Goal: Information Seeking & Learning: Learn about a topic

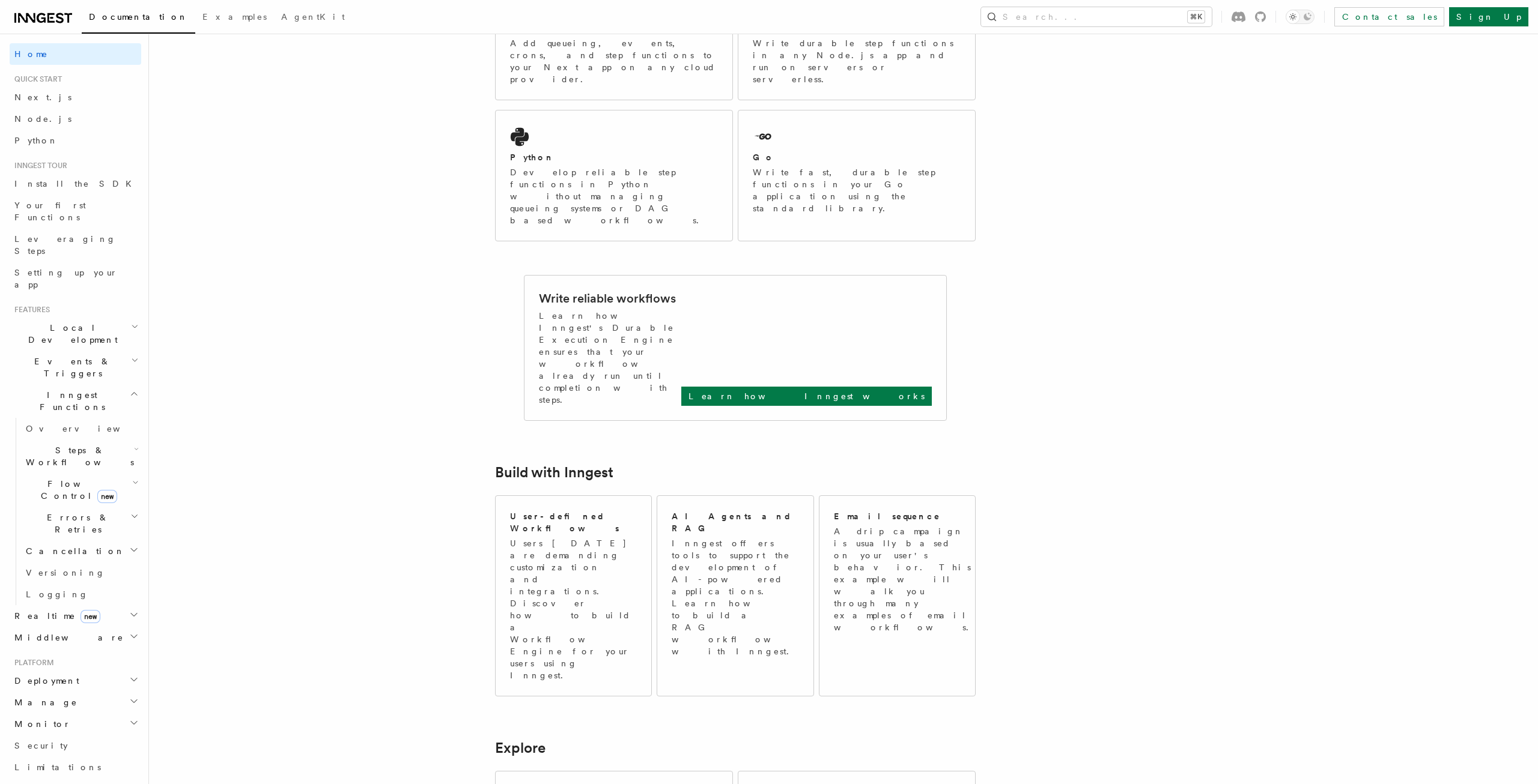
scroll to position [271, 0]
click at [1386, 335] on article "Inngest Documentation Inngest is an event-driven durable execution platform tha…" at bounding box center [811, 678] width 1288 height 1792
click at [876, 389] on p "Learn how Inngest works" at bounding box center [807, 395] width 236 height 12
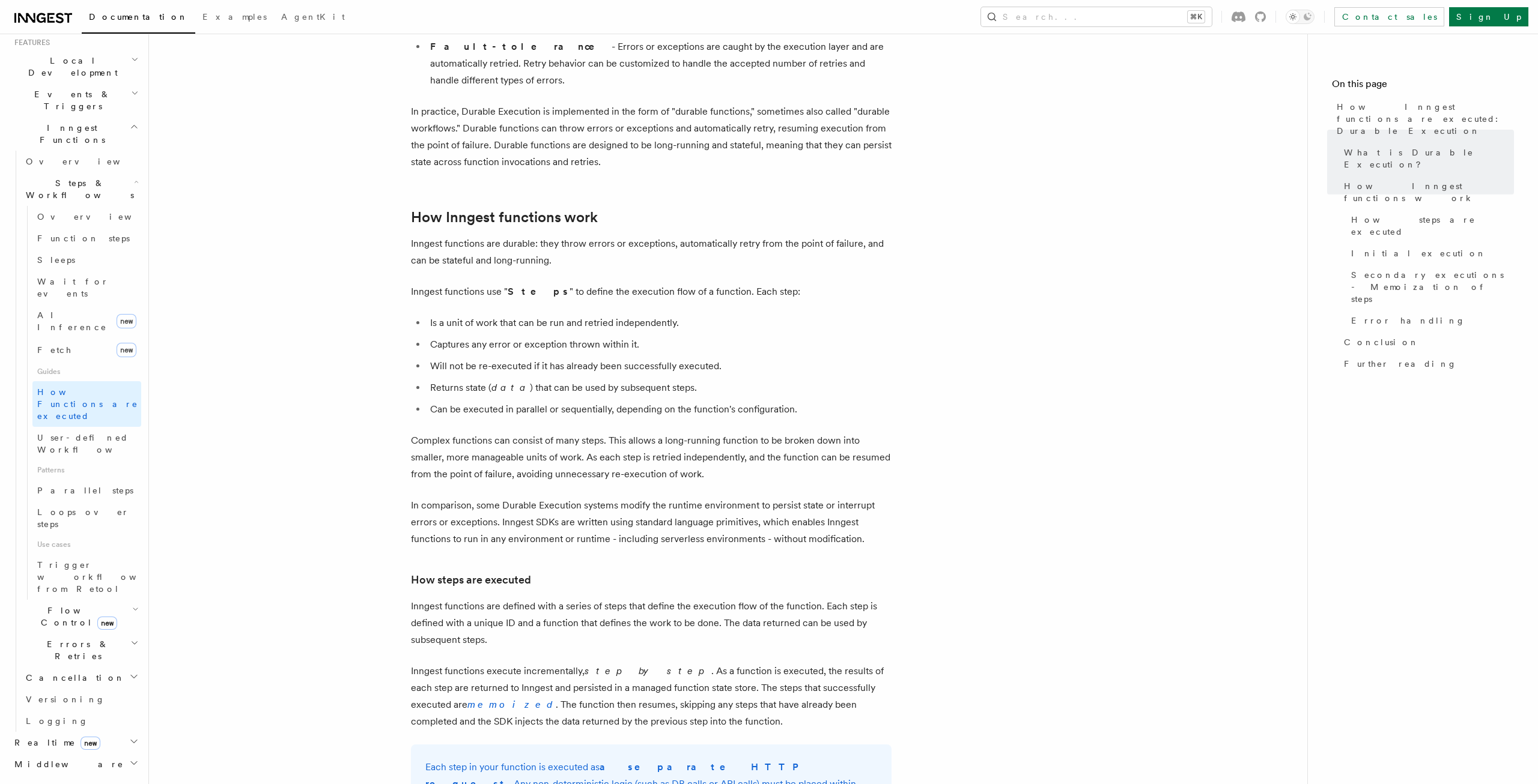
scroll to position [268, 0]
click at [103, 731] on h2 "Realtime new" at bounding box center [75, 741] width 131 height 21
click at [89, 752] on link "Overview" at bounding box center [82, 763] width 120 height 21
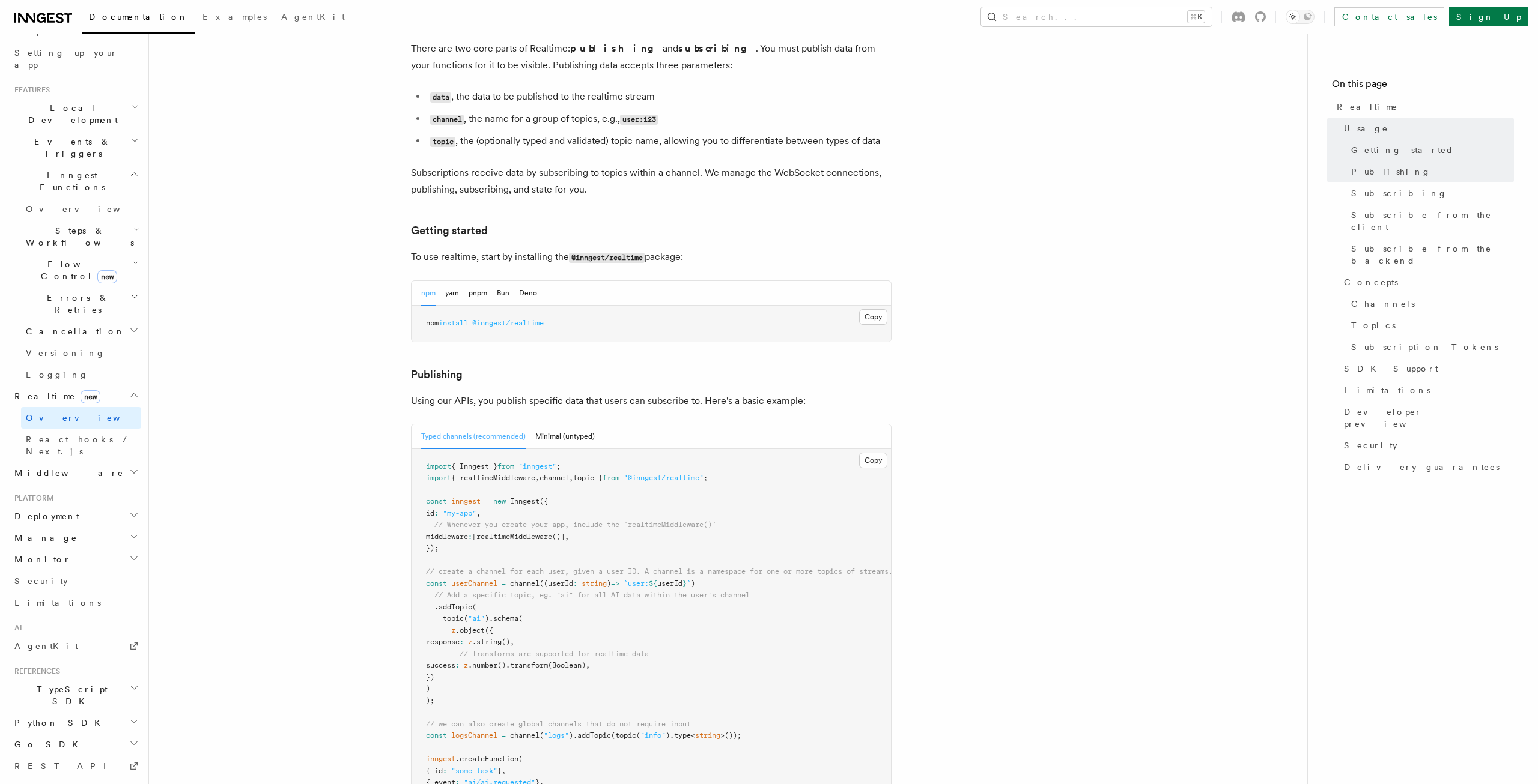
scroll to position [436, 0]
